Goal: Task Accomplishment & Management: Manage account settings

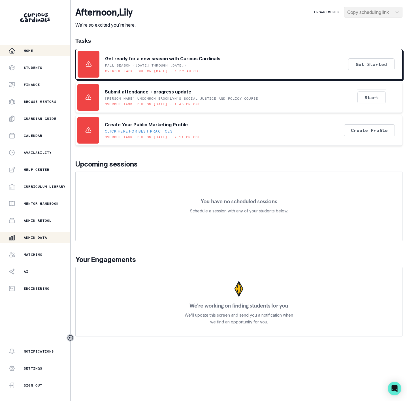
click at [40, 233] on button "Admin Data" at bounding box center [35, 237] width 70 height 11
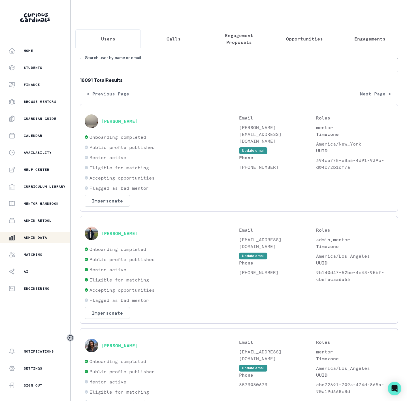
click at [95, 71] on input "Search user by name or email" at bounding box center [239, 65] width 318 height 14
paste input "[PERSON_NAME]"
type input "[PERSON_NAME]"
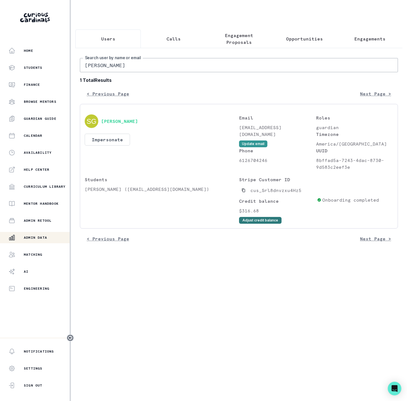
click at [253, 224] on button "Adjust credit balance" at bounding box center [260, 220] width 42 height 7
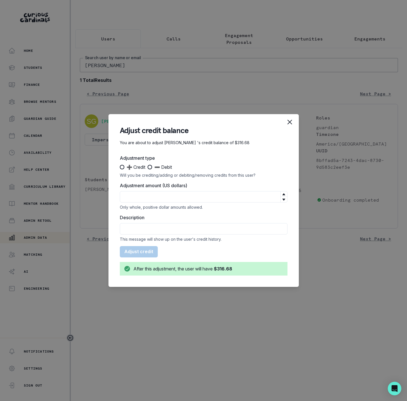
click at [118, 168] on section "Adjust credit balance You are about to adjust [PERSON_NAME] 's credit balance o…" at bounding box center [203, 200] width 190 height 173
click at [122, 166] on span at bounding box center [122, 167] width 5 height 5
click at [120, 167] on input "➕ Credit" at bounding box center [119, 167] width 0 height 0
radio input "true"
click at [140, 196] on input "Adjustment amount (US dollars)" at bounding box center [204, 196] width 168 height 11
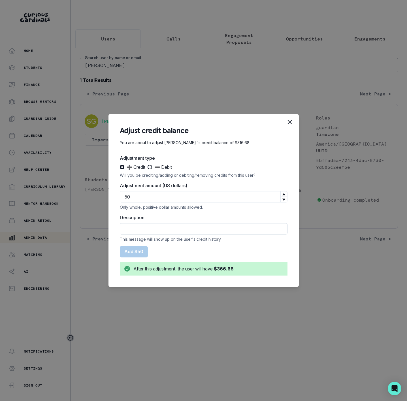
type input "50"
click at [135, 227] on input "Description" at bounding box center [204, 228] width 168 height 11
type input "Courtesy Credit"
click at [140, 250] on button "Add $50" at bounding box center [134, 251] width 28 height 11
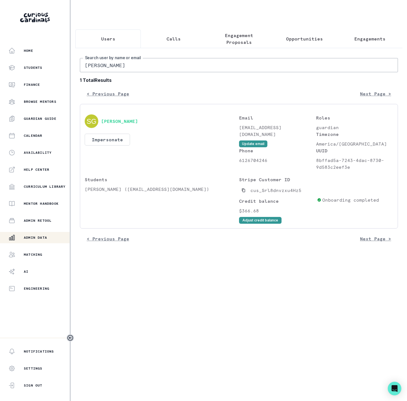
drag, startPoint x: 134, startPoint y: 72, endPoint x: -95, endPoint y: 86, distance: 229.2
click at [0, 86] on html "Home Students Finance Browse Mentors Guardian Guide Calendar Availability Help …" at bounding box center [203, 200] width 407 height 401
paste input "[PERSON_NAME]"
type input "[PERSON_NAME]"
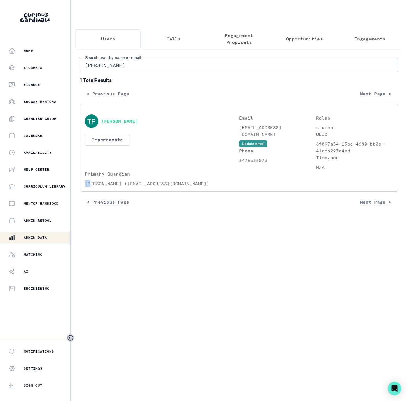
drag, startPoint x: 86, startPoint y: 189, endPoint x: 89, endPoint y: 189, distance: 3.7
click at [89, 187] on p "[PERSON_NAME] ([EMAIL_ADDRESS][DOMAIN_NAME])" at bounding box center [162, 183] width 154 height 7
drag, startPoint x: 132, startPoint y: 189, endPoint x: 197, endPoint y: 192, distance: 65.5
click at [197, 187] on p "[PERSON_NAME] ([EMAIL_ADDRESS][DOMAIN_NAME])" at bounding box center [162, 183] width 154 height 7
copy p "[EMAIL_ADDRESS][DOMAIN_NAME])"
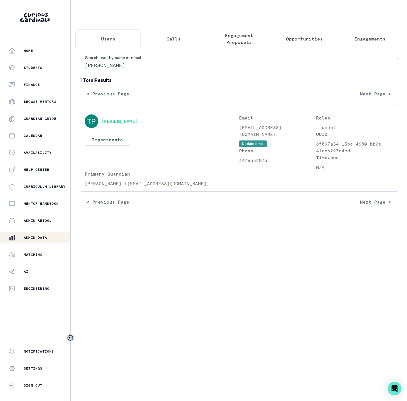
drag, startPoint x: 78, startPoint y: 71, endPoint x: -21, endPoint y: 70, distance: 99.4
click at [0, 70] on html "Home Students Finance Browse Mentors Guardian Guide Calendar Availability Help …" at bounding box center [203, 200] width 407 height 401
paste input "[EMAIL_ADDRESS][DOMAIN_NAME])"
type input "[EMAIL_ADDRESS][DOMAIN_NAME]"
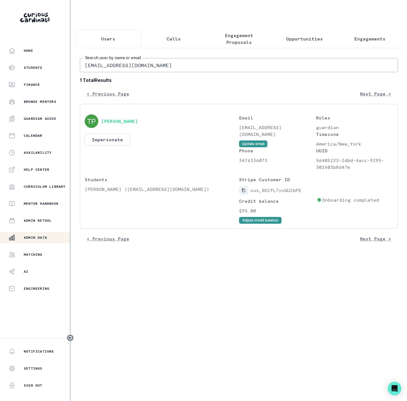
drag, startPoint x: 244, startPoint y: 197, endPoint x: 188, endPoint y: 131, distance: 87.2
click at [242, 192] on icon "Copied to clipboard" at bounding box center [244, 190] width 4 height 4
drag, startPoint x: 161, startPoint y: 71, endPoint x: -99, endPoint y: 78, distance: 260.6
click at [0, 78] on html "Home Students Finance Browse Mentors Guardian Guide Calendar Availability Help …" at bounding box center [203, 200] width 407 height 401
paste input "catigordon@ao"
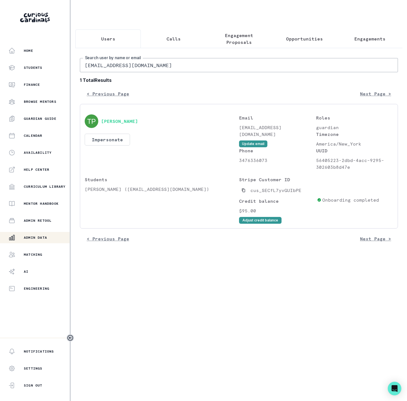
type input "[EMAIL_ADDRESS][DOMAIN_NAME]"
click at [243, 192] on icon "Copied to clipboard" at bounding box center [244, 190] width 4 height 4
drag, startPoint x: 143, startPoint y: 72, endPoint x: 52, endPoint y: 72, distance: 90.9
click at [52, 72] on div "Home Students Finance Browse Mentors Guardian Guide Calendar Availability Help …" at bounding box center [203, 200] width 407 height 401
click at [146, 71] on input "[EMAIL_ADDRESS][DOMAIN_NAME]" at bounding box center [239, 65] width 318 height 14
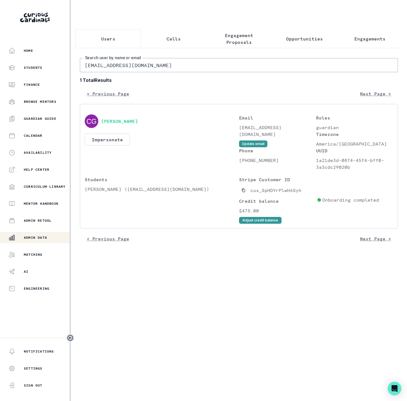
click at [0, 75] on html "Home Students Finance Browse Mentors Guardian Guide Calendar Availability Help …" at bounding box center [203, 200] width 407 height 401
paste input "Riyaan's Robotics Passion Project"
type input "Riyaan's Robotics Passion Project"
click at [373, 35] on p "Engagements" at bounding box center [369, 38] width 31 height 7
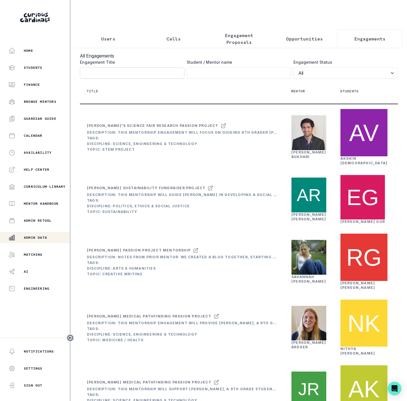
click at [108, 79] on input "Engagement Title" at bounding box center [132, 72] width 104 height 11
paste input "Riyaan's Robotics Passion Project"
type input "Riyaan's Robotics Passion Project"
click button "submit" at bounding box center [0, 0] width 0 height 0
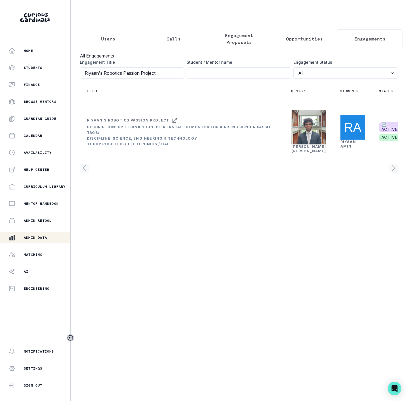
scroll to position [0, 95]
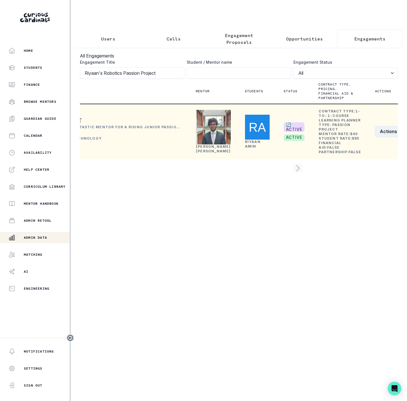
click at [375, 137] on button "Actions" at bounding box center [392, 131] width 34 height 11
click at [345, 172] on button "Edit" at bounding box center [359, 173] width 63 height 9
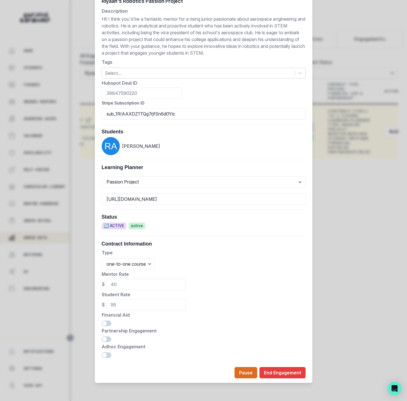
scroll to position [108, 0]
drag, startPoint x: 172, startPoint y: 112, endPoint x: 3, endPoint y: 125, distance: 170.4
click at [3, 125] on div "Edit Engagement Engagement UUID 2655627f-f924-4167-ae3a-39b45e3f5660 Current Me…" at bounding box center [203, 200] width 407 height 401
click at [346, 87] on div "Edit Engagement Engagement UUID 2655627f-f924-4167-ae3a-39b45e3f5660 Current Me…" at bounding box center [203, 200] width 407 height 401
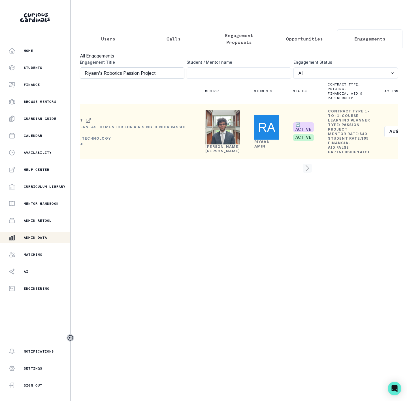
click at [158, 78] on input "Riyaan's Robotics Passion Project" at bounding box center [132, 72] width 104 height 11
click button "submit" at bounding box center [0, 0] width 0 height 0
click at [212, 153] on link "[PERSON_NAME]" at bounding box center [222, 148] width 35 height 9
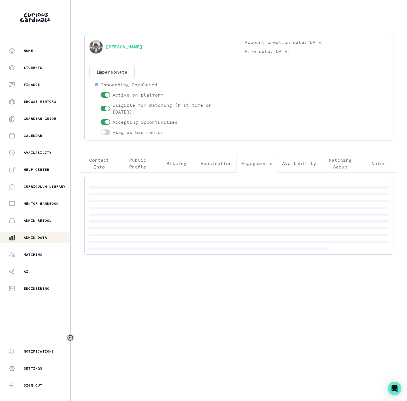
click at [247, 164] on p "Engagements" at bounding box center [256, 163] width 31 height 7
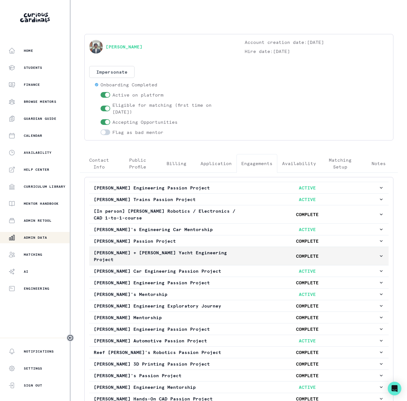
scroll to position [224, 0]
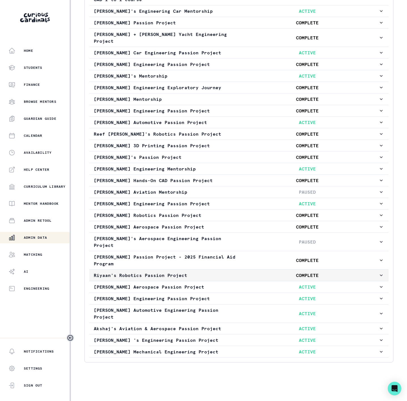
click at [123, 278] on p "Riyaan's Robotics Passion Project" at bounding box center [165, 275] width 142 height 7
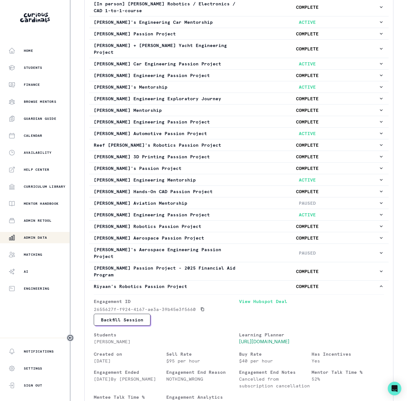
scroll to position [0, 0]
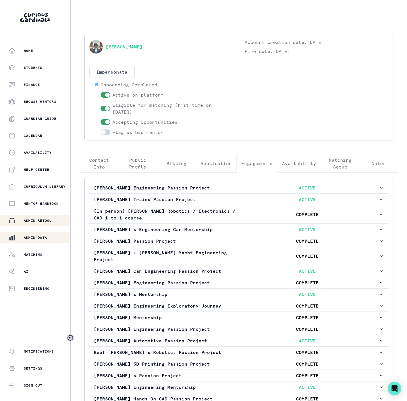
drag, startPoint x: 37, startPoint y: 234, endPoint x: 61, endPoint y: 219, distance: 27.8
click at [38, 234] on button "Admin Data" at bounding box center [35, 237] width 71 height 11
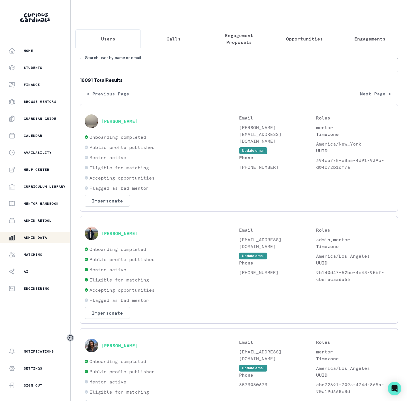
click at [122, 70] on input "Search user by name or email" at bounding box center [239, 65] width 318 height 14
paste input "[EMAIL_ADDRESS][DOMAIN_NAME]"
type input "[EMAIL_ADDRESS][DOMAIN_NAME]"
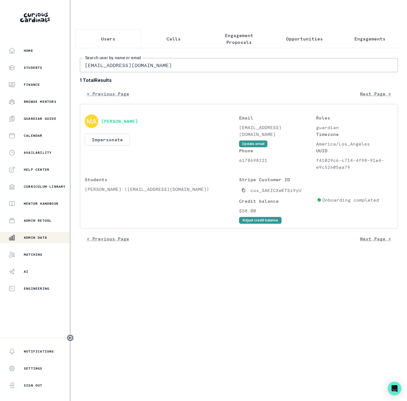
click at [371, 37] on p "Engagements" at bounding box center [369, 38] width 31 height 7
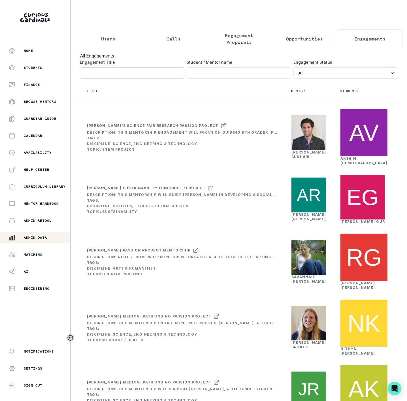
click at [118, 78] on input "Engagement Title" at bounding box center [132, 72] width 104 height 11
paste input "[PERSON_NAME]'s Research Passion Project"
type input "[PERSON_NAME]'s Research Passion Project"
click button "submit" at bounding box center [0, 0] width 0 height 0
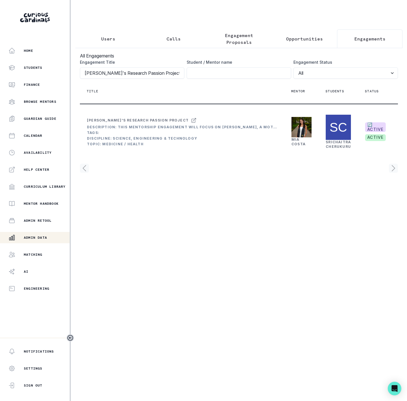
click at [72, 339] on icon "Toggle sidebar" at bounding box center [70, 337] width 7 height 7
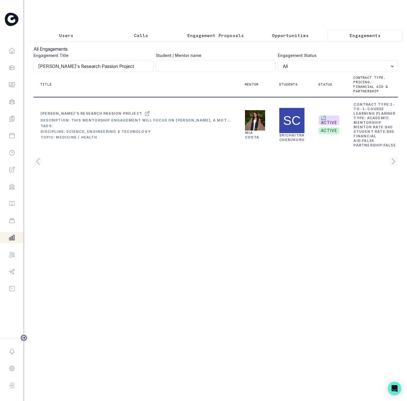
scroll to position [0, 44]
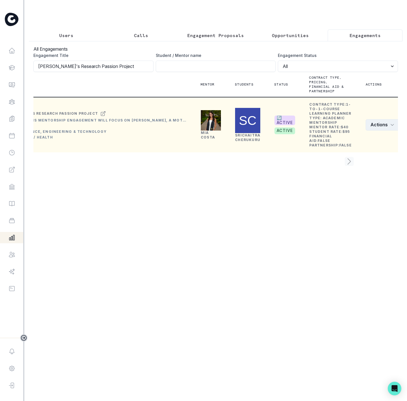
click at [376, 131] on button "Actions" at bounding box center [383, 124] width 34 height 11
click at [344, 167] on button "Edit" at bounding box center [359, 166] width 63 height 9
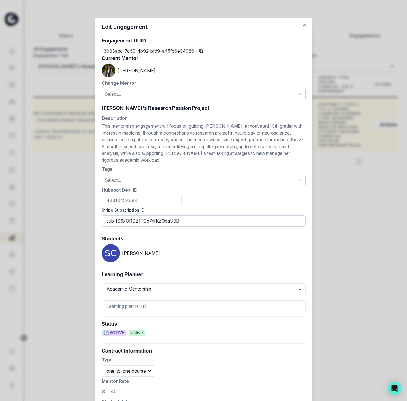
drag, startPoint x: 118, startPoint y: 225, endPoint x: 101, endPoint y: 224, distance: 17.1
click at [102, 224] on input "sub_1S6xORDZ1TQg7rjfKZQpgU3B" at bounding box center [204, 220] width 204 height 11
click at [78, 90] on div "Edit Engagement Engagement UUID 13033abc-7d60-4b92-bfd9-a45fb6e04966 Current Me…" at bounding box center [203, 200] width 407 height 401
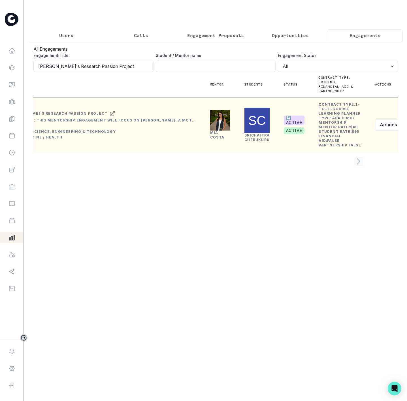
drag, startPoint x: 62, startPoint y: 36, endPoint x: 62, endPoint y: 43, distance: 7.1
click at [62, 36] on p "Users" at bounding box center [66, 35] width 14 height 7
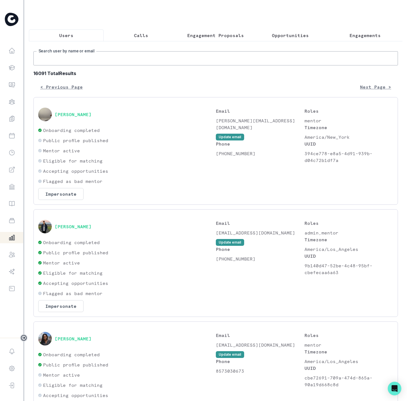
click at [67, 62] on input "Search user by name or email" at bounding box center [215, 58] width 364 height 14
paste input "[PERSON_NAME]"
type input "[PERSON_NAME]"
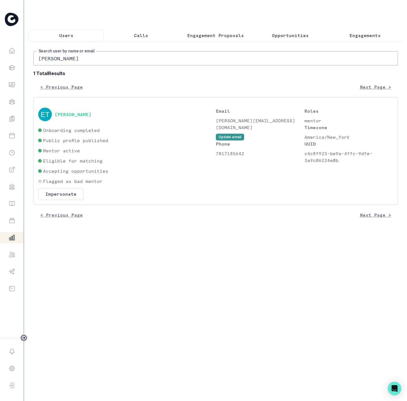
click at [64, 121] on div "[PERSON_NAME]" at bounding box center [127, 115] width 178 height 14
click at [64, 117] on button "[PERSON_NAME]" at bounding box center [73, 115] width 37 height 6
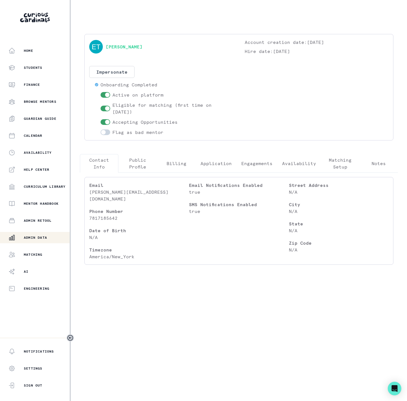
click at [379, 167] on p "Notes" at bounding box center [378, 163] width 14 height 7
